Goal: Obtain resource: Download file/media

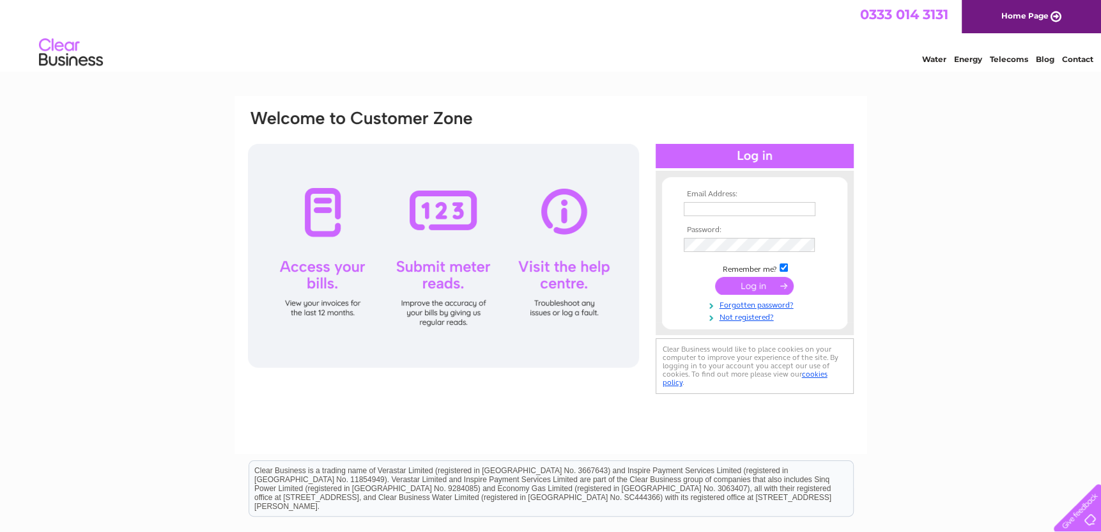
click at [732, 209] on input "text" at bounding box center [750, 209] width 132 height 14
drag, startPoint x: 793, startPoint y: 208, endPoint x: 615, endPoint y: 208, distance: 177.7
click at [615, 208] on div "Email Address: lauran.danskin@uct.com Password:" at bounding box center [551, 254] width 609 height 290
type input "joyce.richardso@quantumclean.com"
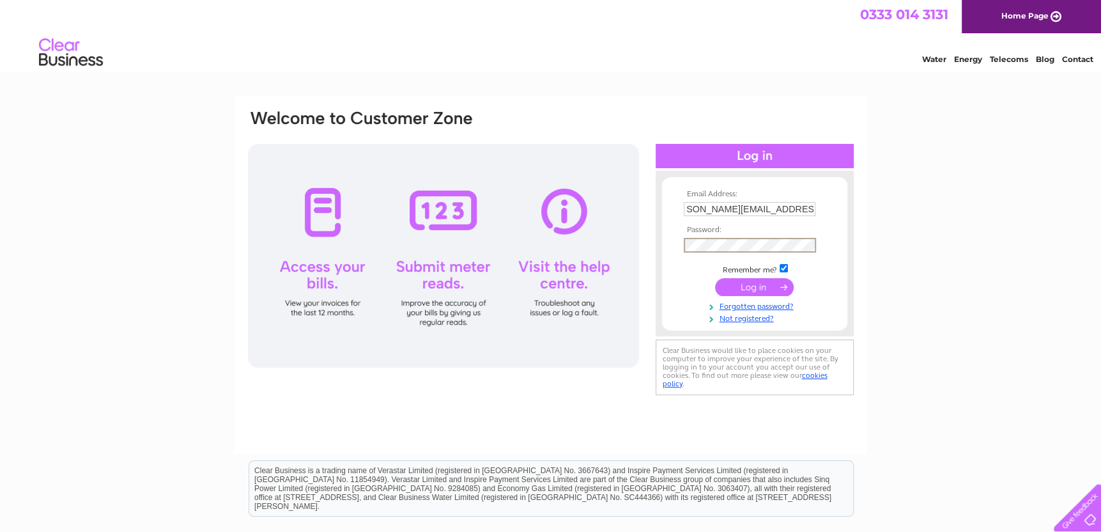
scroll to position [0, 0]
click at [759, 286] on input "submit" at bounding box center [754, 286] width 79 height 18
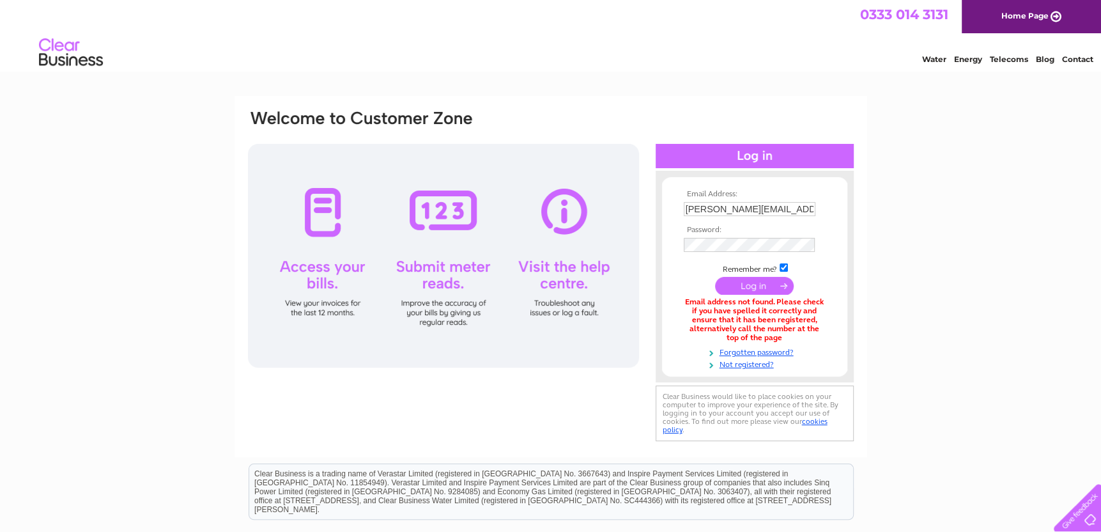
click at [747, 208] on input "joyce.richardso@quantumclean.com" at bounding box center [750, 209] width 132 height 14
type input "joyce.richardson@quantumclean.com"
click at [766, 236] on td at bounding box center [755, 246] width 148 height 20
click at [729, 288] on input "submit" at bounding box center [754, 287] width 79 height 18
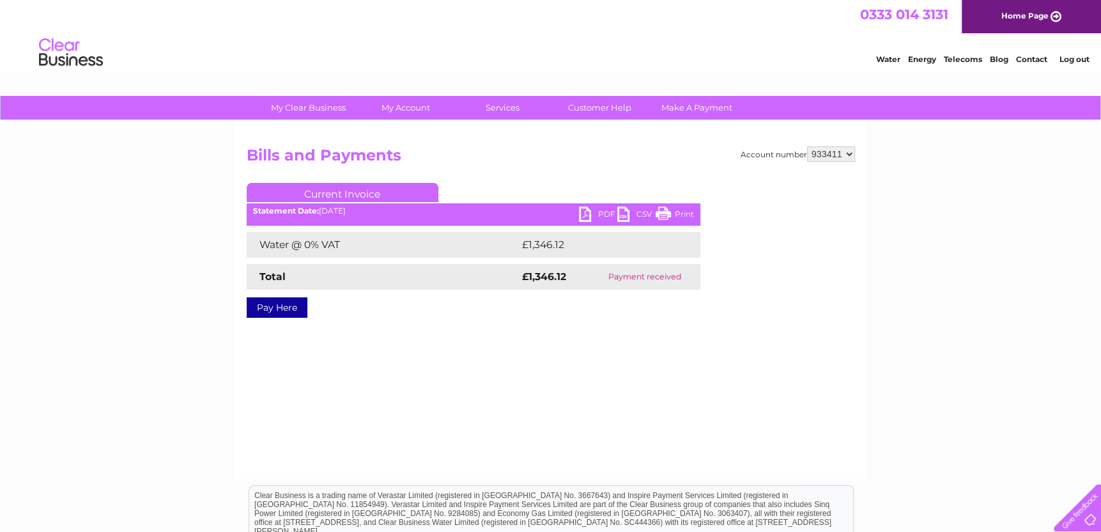
click at [598, 208] on link "PDF" at bounding box center [598, 215] width 38 height 19
drag, startPoint x: 1075, startPoint y: 52, endPoint x: 1074, endPoint y: 60, distance: 7.8
click at [1075, 52] on li "Log out" at bounding box center [1074, 59] width 38 height 16
click at [1072, 59] on link "Log out" at bounding box center [1074, 59] width 30 height 10
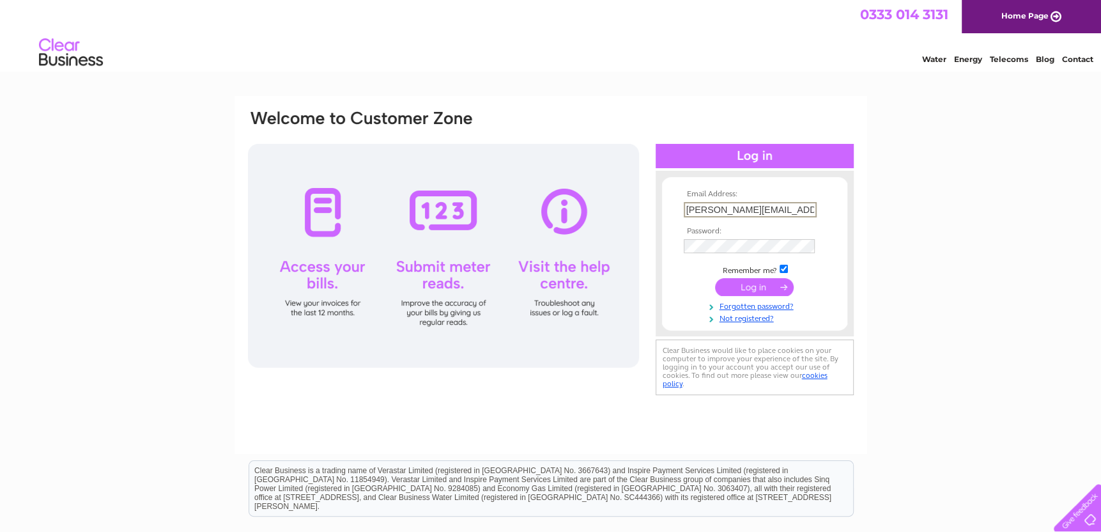
scroll to position [0, 26]
drag, startPoint x: 685, startPoint y: 208, endPoint x: 917, endPoint y: 208, distance: 232.0
click at [917, 208] on div "Email Address: joyce.richardson@quantumclean.com Password:" at bounding box center [550, 384] width 1101 height 577
type input "lauran.danskin@uct.com"
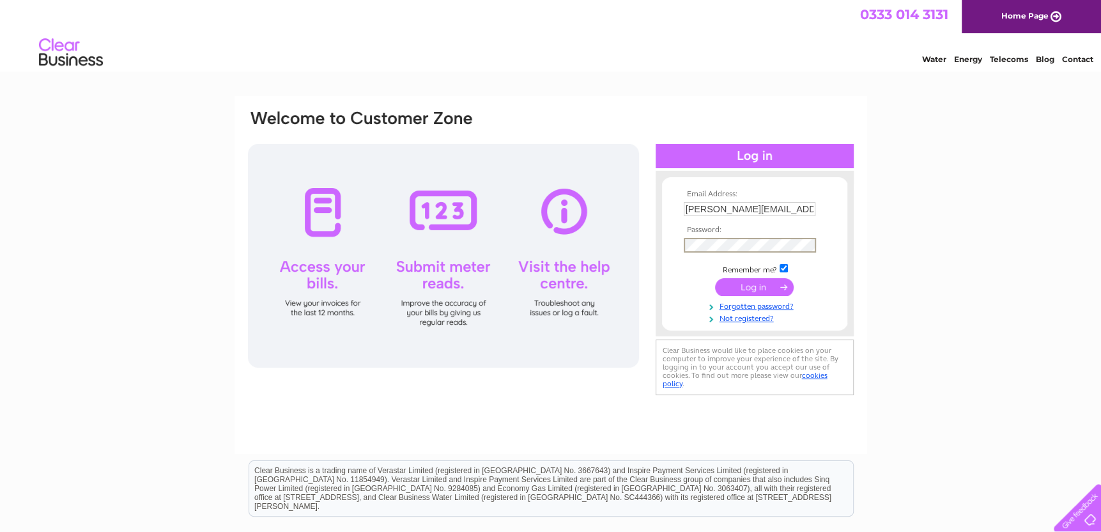
click at [975, 238] on div "Email Address: lauran.danskin@uct.com Password: Forgotten password?" at bounding box center [550, 384] width 1101 height 577
click at [754, 286] on input "submit" at bounding box center [754, 286] width 79 height 18
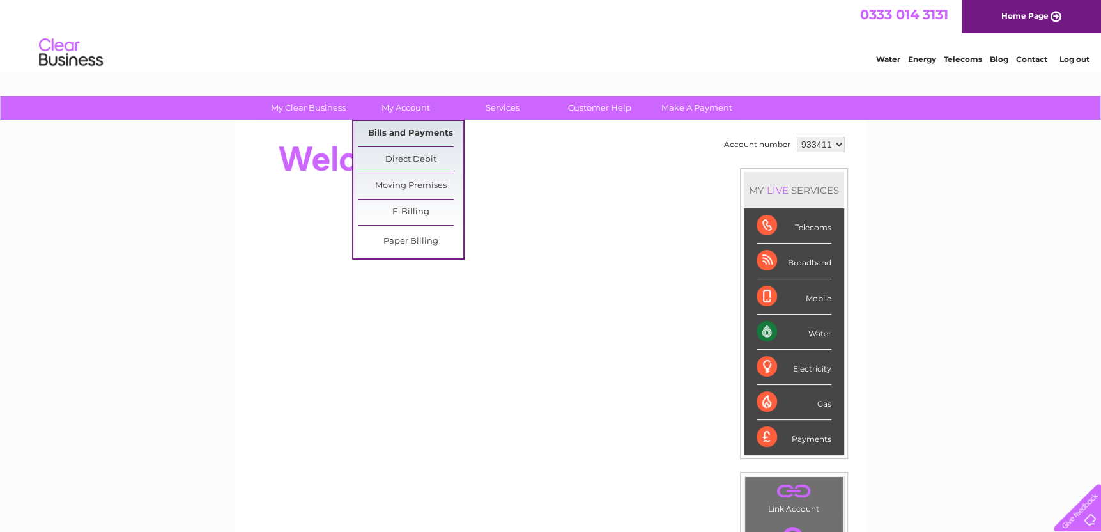
click at [399, 138] on link "Bills and Payments" at bounding box center [410, 134] width 105 height 26
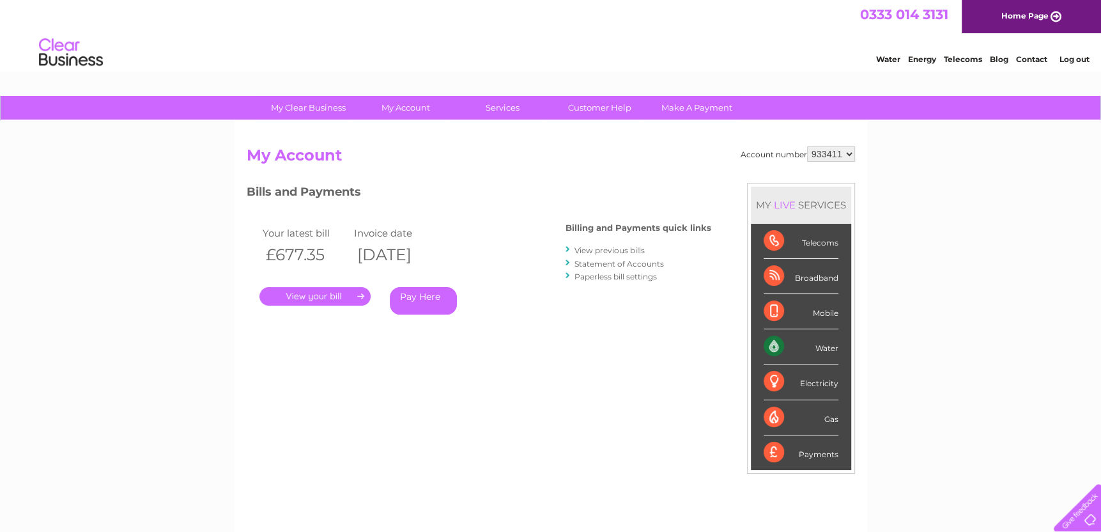
click at [322, 300] on link "." at bounding box center [315, 296] width 111 height 19
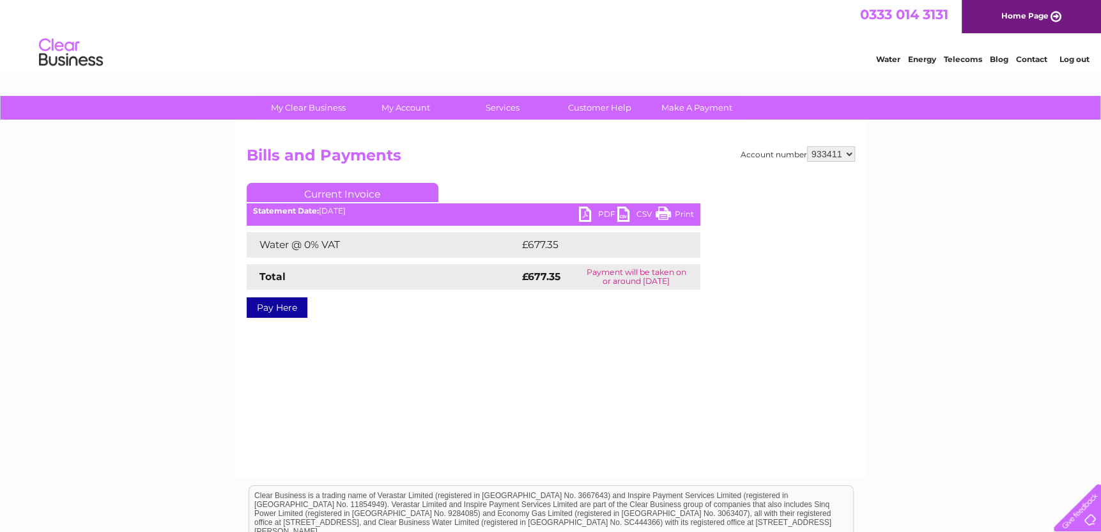
click at [602, 212] on link "PDF" at bounding box center [598, 215] width 38 height 19
